Goal: Book appointment/travel/reservation

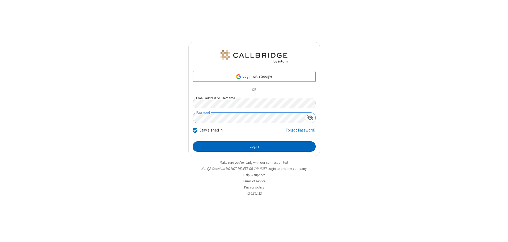
click at [254, 146] on button "Login" at bounding box center [254, 146] width 123 height 11
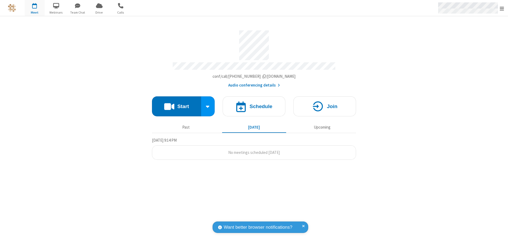
click at [502, 8] on span "Open menu" at bounding box center [502, 8] width 4 height 5
click at [35, 8] on span "button" at bounding box center [35, 5] width 20 height 9
click at [254, 104] on h4 "Schedule" at bounding box center [261, 106] width 23 height 5
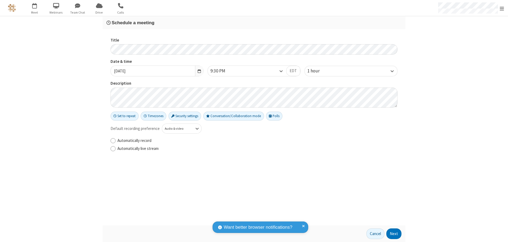
click at [254, 23] on h3 "Schedule a meeting" at bounding box center [254, 22] width 295 height 5
click at [394, 233] on button "Next" at bounding box center [394, 233] width 15 height 11
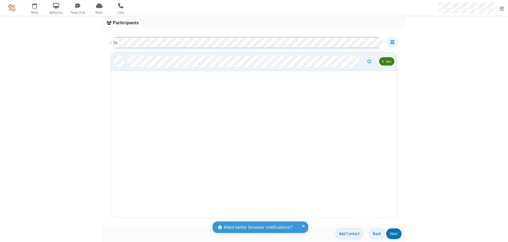
scroll to position [161, 283]
click at [394, 233] on button "Next" at bounding box center [394, 233] width 15 height 11
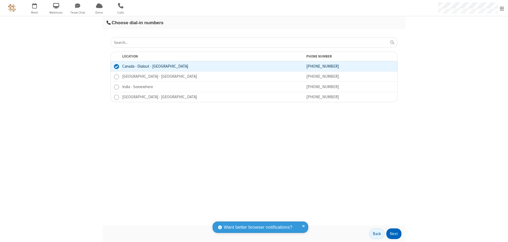
click at [394, 233] on button "Next" at bounding box center [394, 233] width 15 height 11
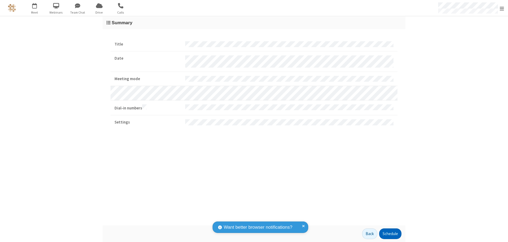
click at [390, 233] on button "Schedule" at bounding box center [390, 233] width 22 height 11
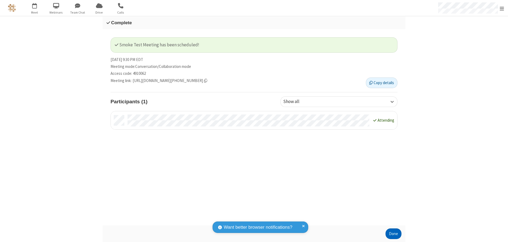
click at [394, 233] on button "Done" at bounding box center [394, 233] width 16 height 11
